Goal: Task Accomplishment & Management: Manage account settings

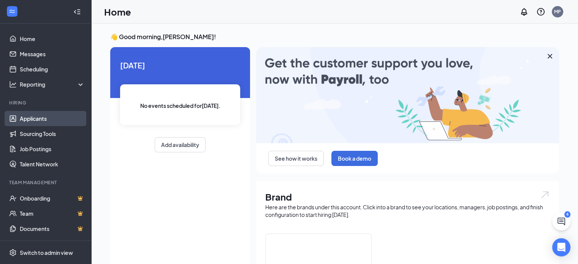
click at [39, 115] on link "Applicants" at bounding box center [52, 118] width 65 height 15
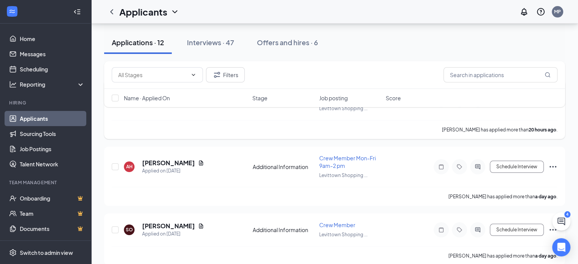
scroll to position [76, 0]
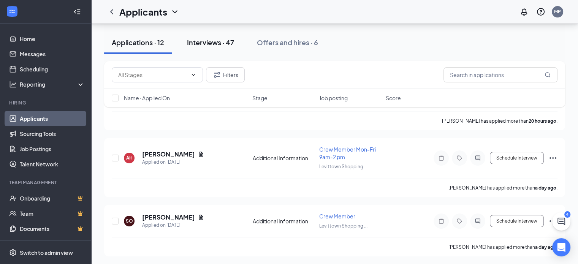
click at [203, 43] on div "Interviews · 47" at bounding box center [210, 42] width 47 height 9
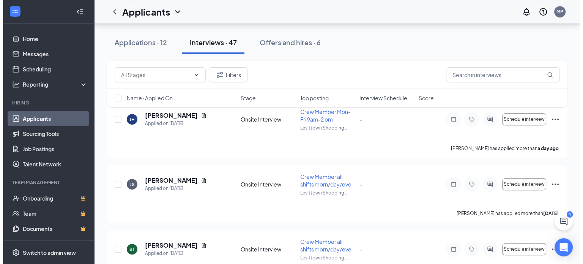
scroll to position [418, 0]
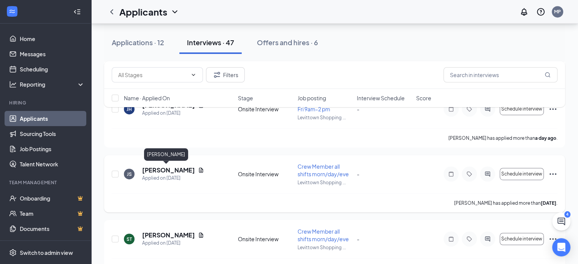
click at [155, 169] on h5 "[PERSON_NAME]" at bounding box center [168, 170] width 53 height 8
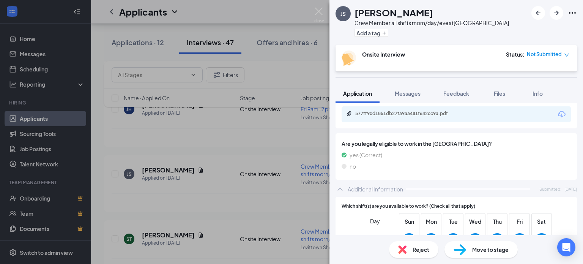
scroll to position [228, 0]
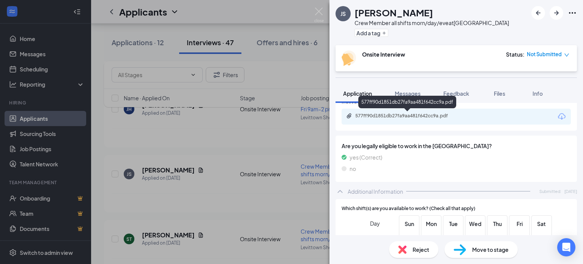
click at [388, 116] on div "577ff90d1851db27fa9aa481f642cc9a.pdf" at bounding box center [408, 116] width 106 height 6
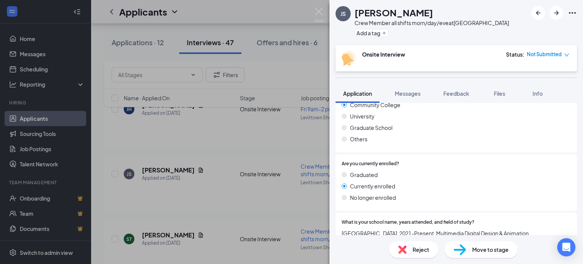
scroll to position [418, 0]
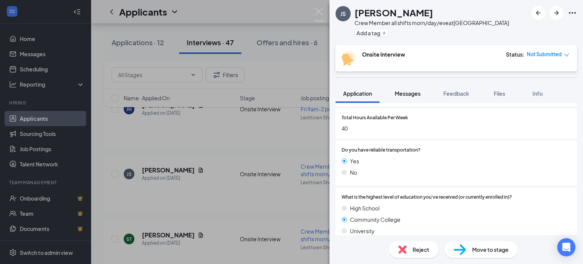
click at [406, 92] on span "Messages" at bounding box center [408, 93] width 26 height 7
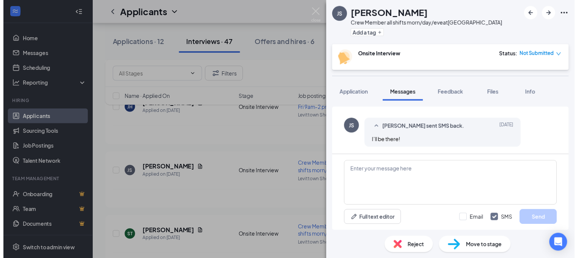
scroll to position [399, 0]
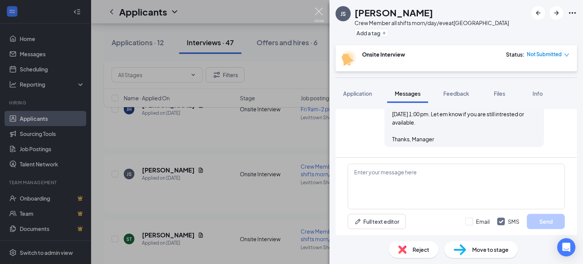
click at [320, 13] on img at bounding box center [318, 15] width 9 height 15
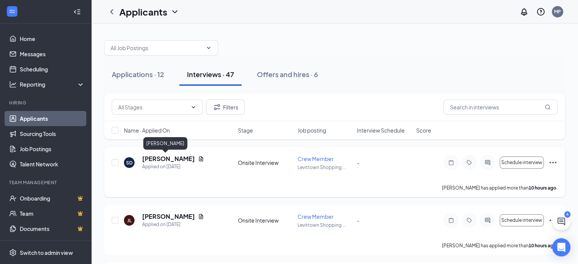
click at [161, 158] on h5 "[PERSON_NAME]" at bounding box center [168, 159] width 53 height 8
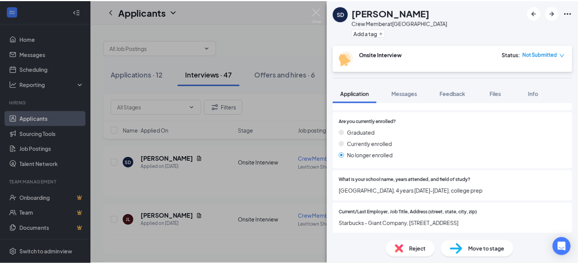
scroll to position [570, 0]
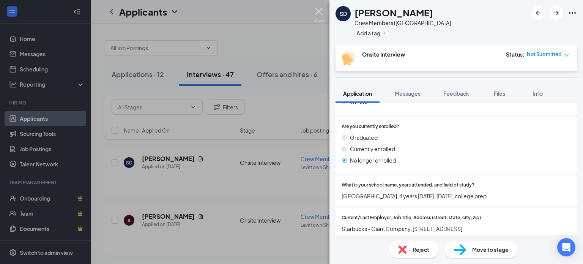
click at [319, 10] on img at bounding box center [318, 15] width 9 height 15
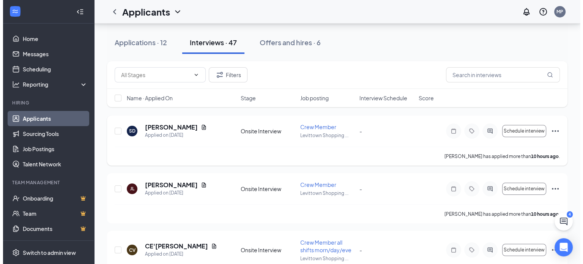
scroll to position [38, 0]
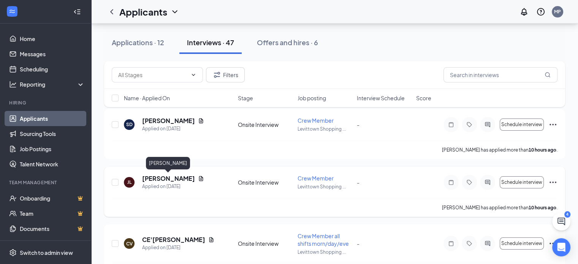
click at [172, 178] on h5 "[PERSON_NAME]" at bounding box center [168, 178] width 53 height 8
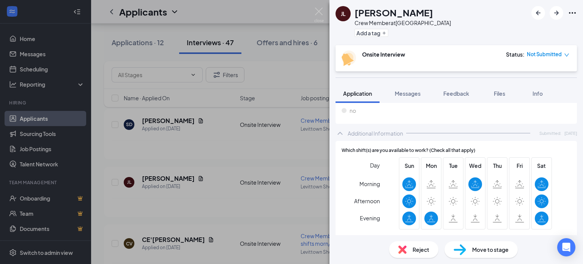
scroll to position [228, 0]
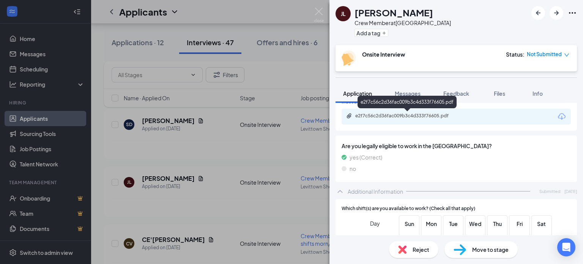
click at [395, 116] on div "e2f7c56c2d36fac009b3c4d333f76605.pdf" at bounding box center [408, 116] width 106 height 6
click at [423, 253] on span "Reject" at bounding box center [421, 249] width 17 height 8
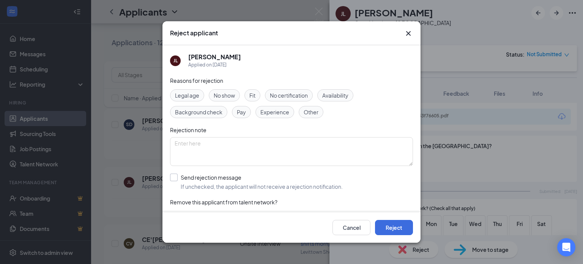
click at [175, 178] on input "Send rejection message If unchecked, the applicant will not receive a rejection…" at bounding box center [256, 182] width 173 height 17
checkbox input "true"
click at [395, 229] on button "Reject" at bounding box center [394, 227] width 38 height 15
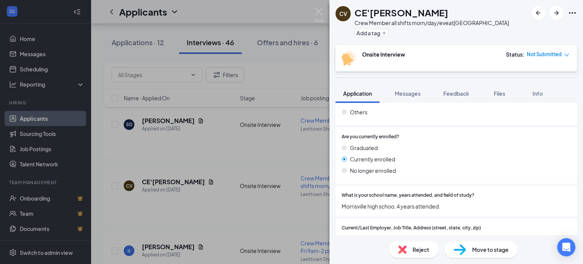
scroll to position [570, 0]
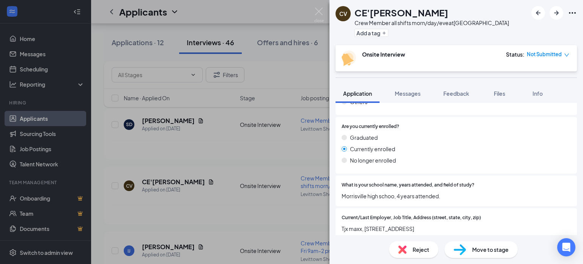
click at [420, 249] on span "Reject" at bounding box center [421, 249] width 17 height 8
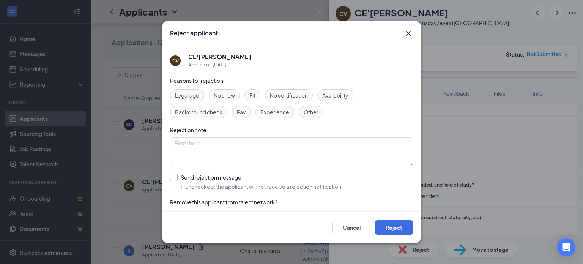
click at [173, 179] on input "Send rejection message If unchecked, the applicant will not receive a rejection…" at bounding box center [256, 182] width 173 height 17
checkbox input "true"
click at [395, 230] on button "Reject" at bounding box center [394, 227] width 38 height 15
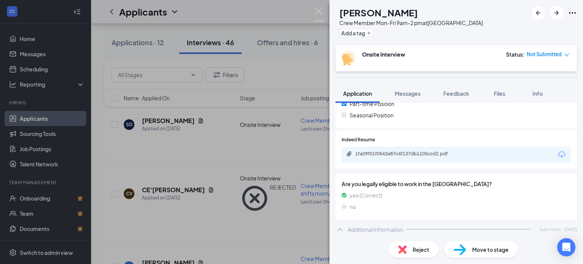
scroll to position [168, 0]
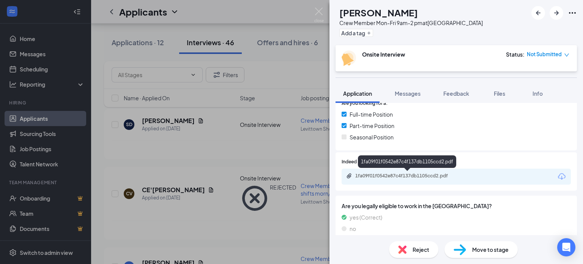
click at [417, 176] on div "1fa09f01f0542e87c4f137db1105ccd2.pdf" at bounding box center [408, 176] width 106 height 6
click at [422, 249] on span "Reject" at bounding box center [421, 249] width 17 height 8
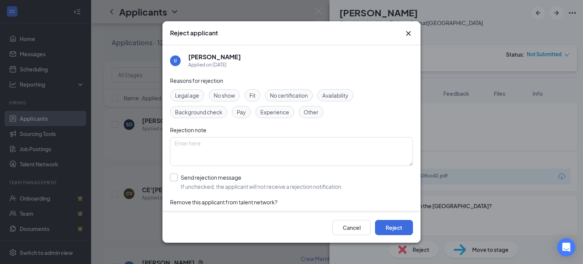
click at [172, 177] on input "Send rejection message If unchecked, the applicant will not receive a rejection…" at bounding box center [256, 182] width 173 height 17
checkbox input "true"
click at [390, 228] on button "Reject" at bounding box center [394, 227] width 38 height 15
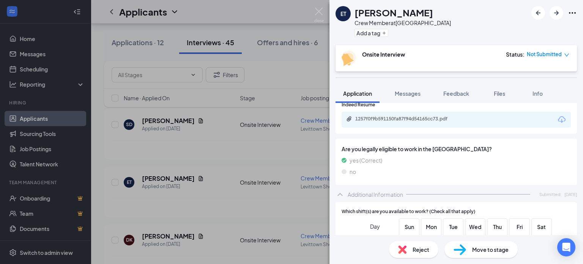
scroll to position [224, 0]
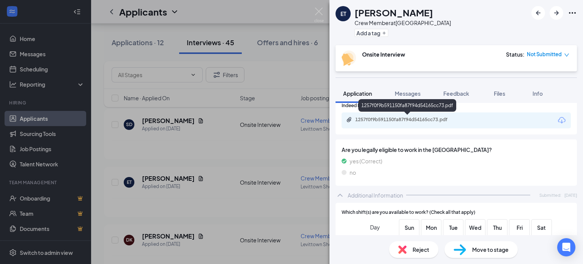
click at [438, 120] on div "1257f0f9b591150fa87f94d54165cc73.pdf" at bounding box center [408, 120] width 106 height 6
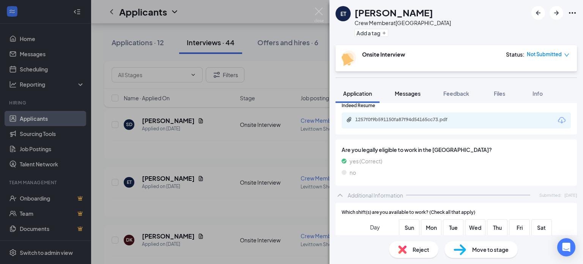
click at [410, 95] on span "Messages" at bounding box center [408, 93] width 26 height 7
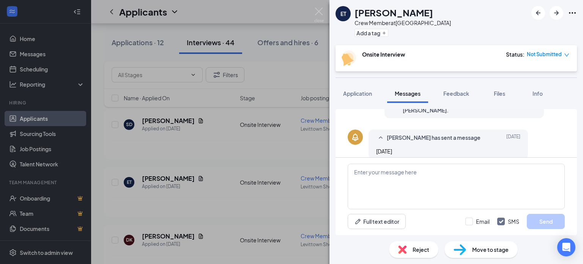
scroll to position [215, 0]
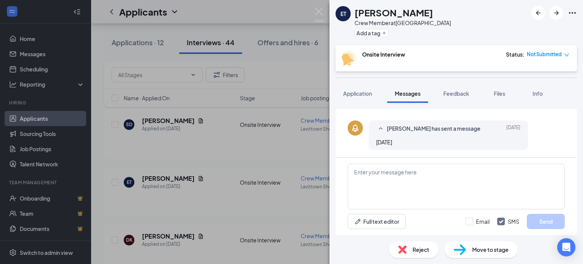
click at [314, 8] on div "ET [PERSON_NAME] Crew Member at [GEOGRAPHIC_DATA] Add a tag Onsite Interview St…" at bounding box center [291, 132] width 583 height 264
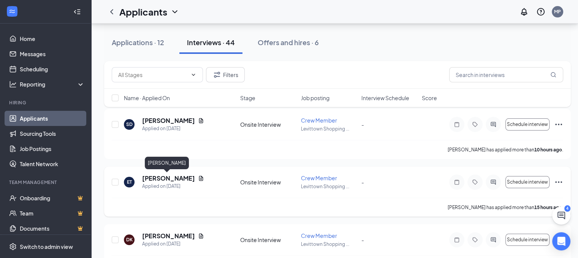
click at [164, 177] on h5 "[PERSON_NAME]" at bounding box center [168, 178] width 53 height 8
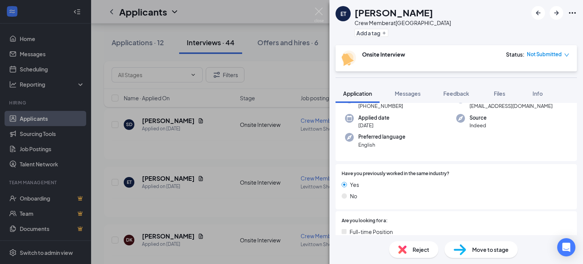
scroll to position [114, 0]
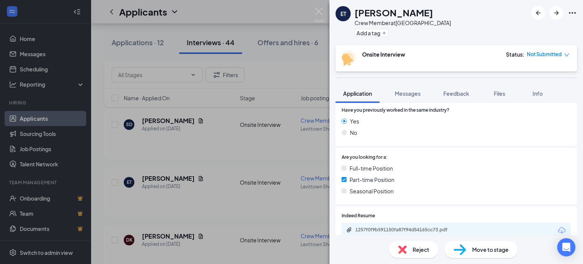
click at [423, 247] on span "Reject" at bounding box center [421, 249] width 17 height 8
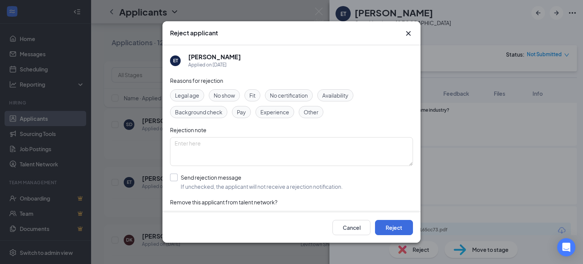
click at [174, 178] on input "Send rejection message If unchecked, the applicant will not receive a rejection…" at bounding box center [256, 182] width 173 height 17
checkbox input "true"
click at [395, 226] on button "Reject" at bounding box center [394, 227] width 38 height 15
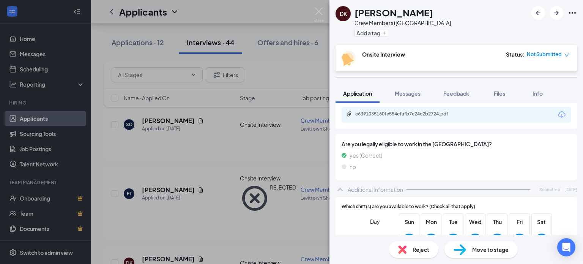
scroll to position [228, 0]
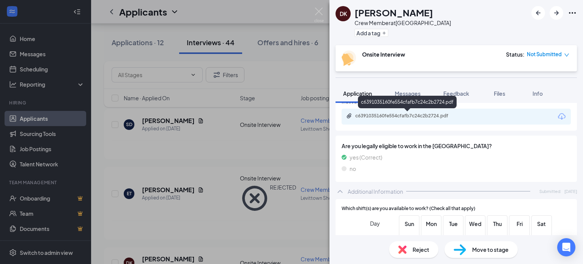
click at [416, 116] on div "c6391035160fe554cfafb7c24c2b2724.pdf" at bounding box center [408, 116] width 106 height 6
click at [414, 248] on span "Reject" at bounding box center [421, 249] width 17 height 8
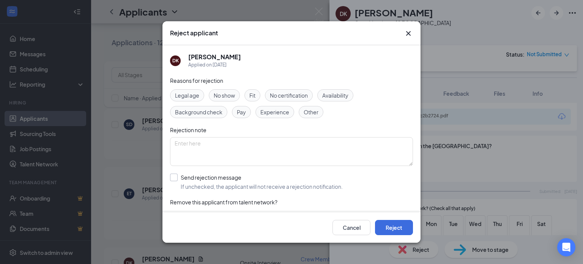
click at [177, 180] on input "Send rejection message If unchecked, the applicant will not receive a rejection…" at bounding box center [256, 182] width 173 height 17
checkbox input "true"
click at [396, 225] on button "Reject" at bounding box center [394, 227] width 38 height 15
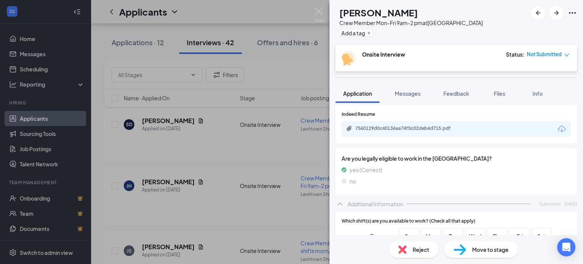
scroll to position [190, 0]
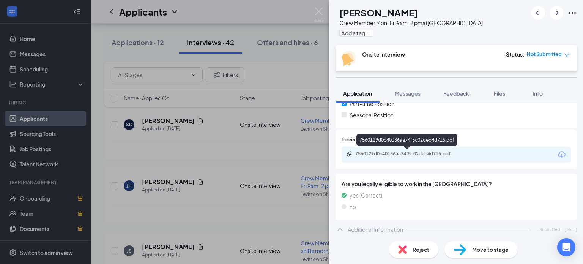
click at [419, 155] on div "7560129d0c40136aa74f5c02deb4d715.pdf" at bounding box center [408, 154] width 106 height 6
click at [415, 251] on span "Reject" at bounding box center [421, 249] width 17 height 8
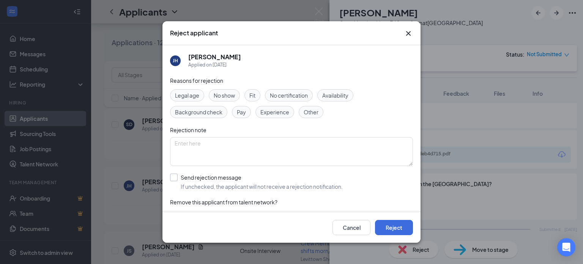
click at [174, 178] on input "Send rejection message If unchecked, the applicant will not receive a rejection…" at bounding box center [256, 182] width 173 height 17
checkbox input "true"
click at [392, 227] on button "Reject" at bounding box center [394, 227] width 38 height 15
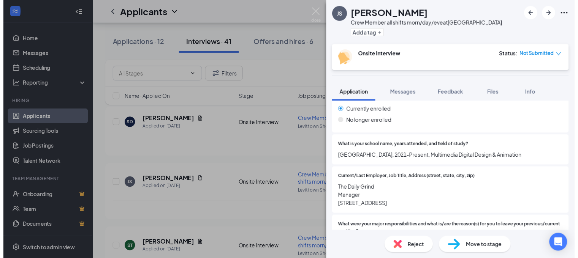
scroll to position [646, 0]
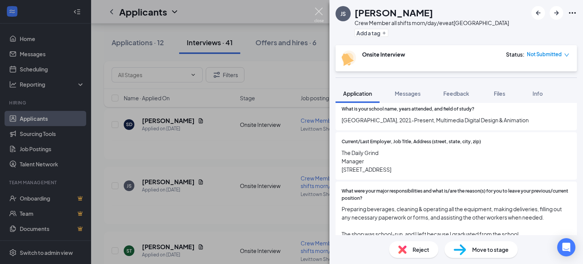
click at [320, 10] on img at bounding box center [318, 15] width 9 height 15
